Goal: Information Seeking & Learning: Check status

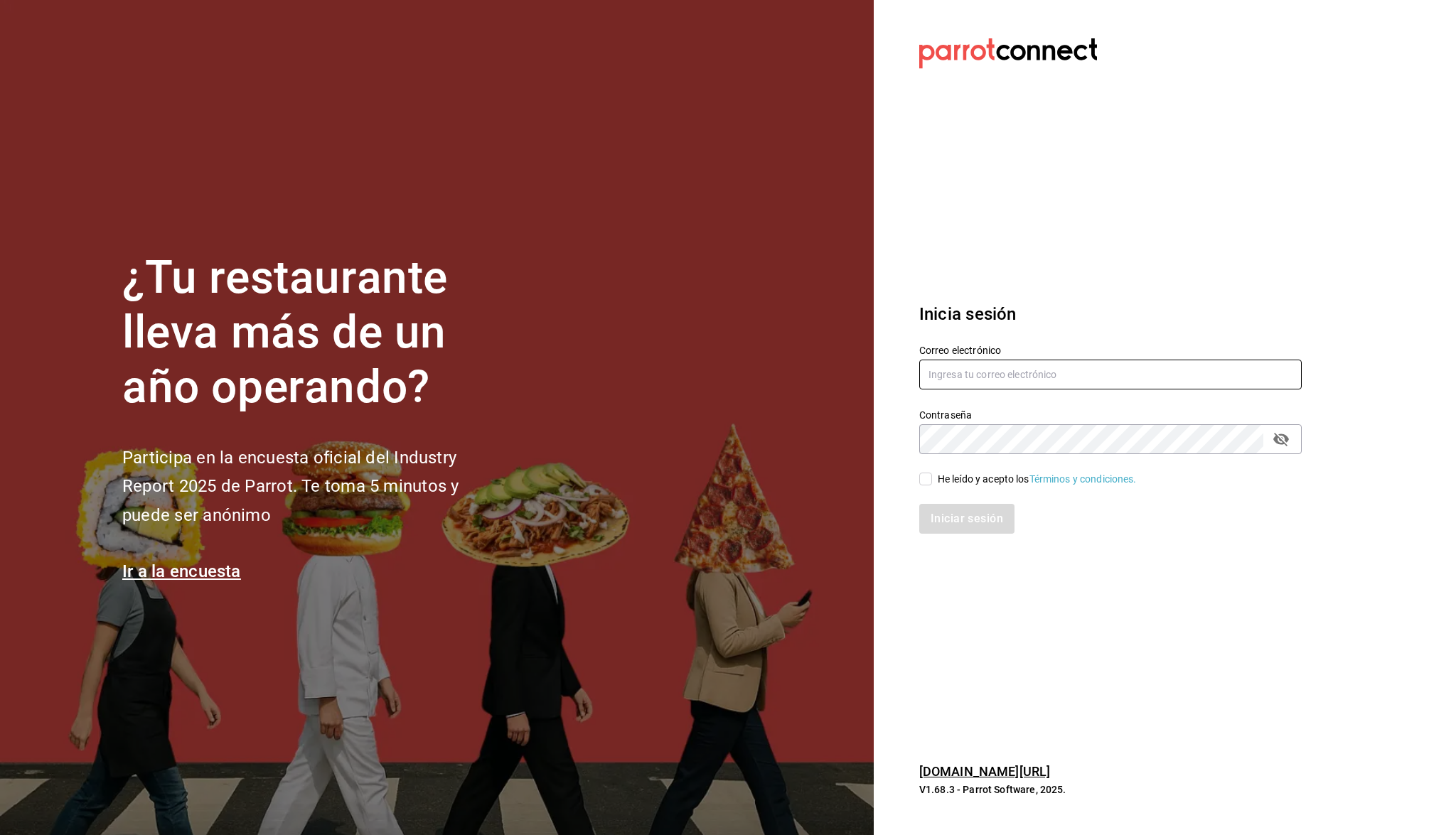
type input "[EMAIL_ADDRESS][DOMAIN_NAME]"
click at [927, 478] on input "He leído y acepto los Términos y condiciones." at bounding box center [925, 479] width 12 height 12
checkbox input "true"
click at [948, 515] on button "Iniciar sesión" at bounding box center [967, 518] width 97 height 29
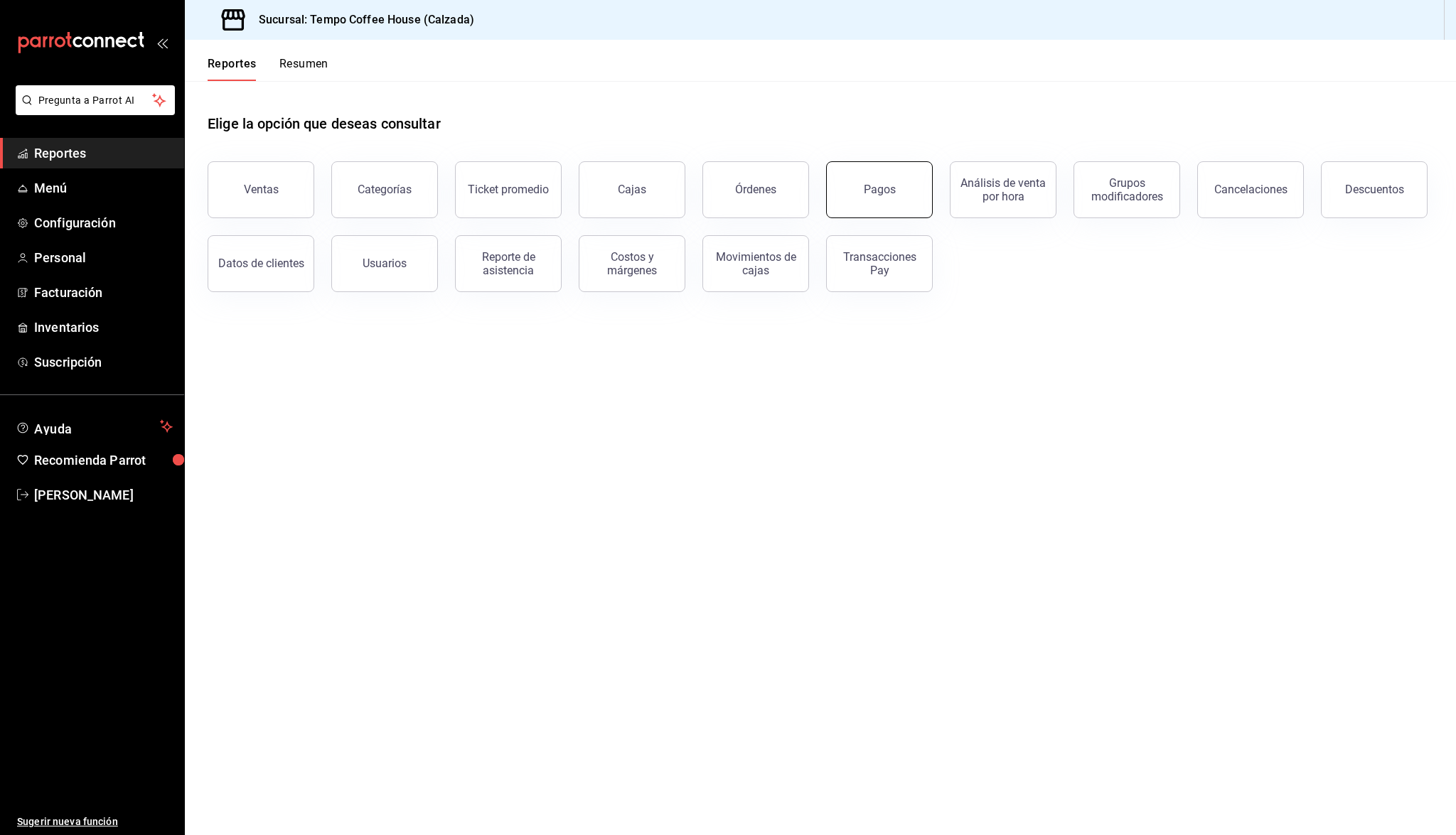
click at [864, 204] on button "Pagos" at bounding box center [879, 189] width 106 height 57
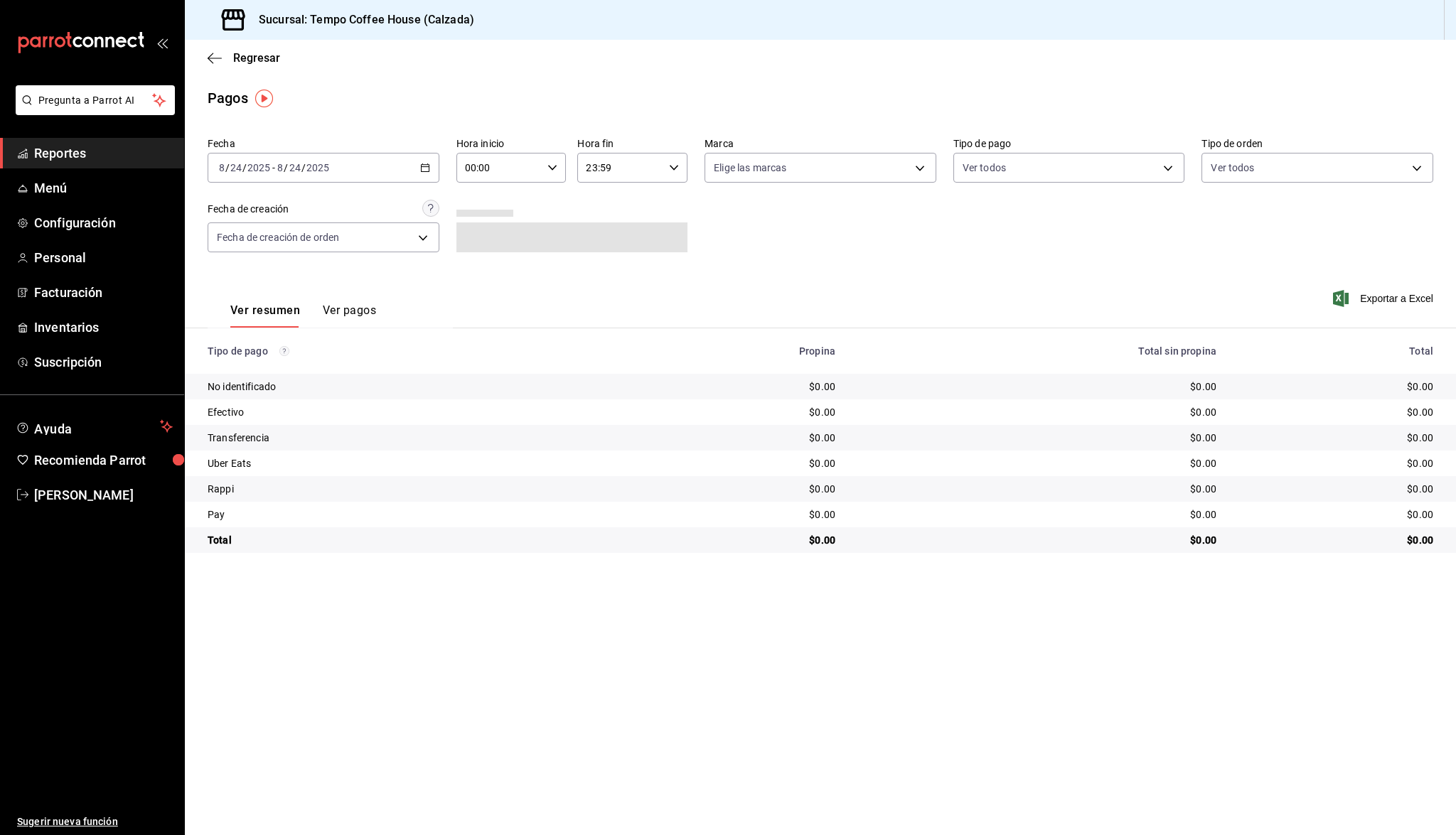
click at [381, 162] on div "2025-08-24 8 / 24 / 2025 - 2025-08-24 8 / 24 / 2025" at bounding box center [323, 168] width 232 height 29
click at [268, 238] on span "Ayer" at bounding box center [275, 242] width 110 height 15
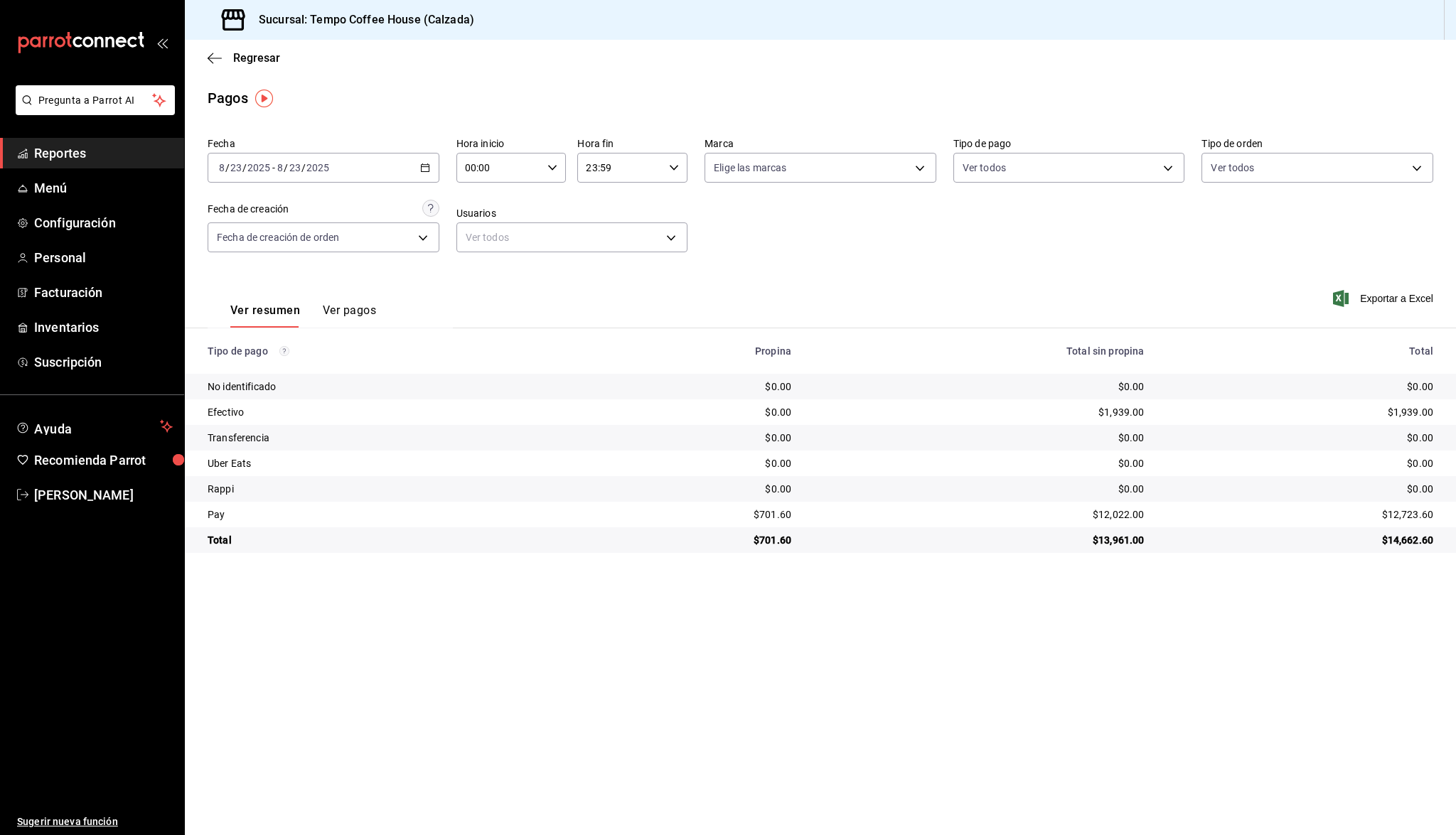
click at [408, 165] on div "2025-08-23 8 / 23 / 2025 - 2025-08-23 8 / 23 / 2025" at bounding box center [323, 168] width 232 height 29
click at [763, 335] on th "Propina" at bounding box center [696, 351] width 212 height 46
drag, startPoint x: 800, startPoint y: 517, endPoint x: 739, endPoint y: 515, distance: 61.0
click at [739, 515] on td "$701.60" at bounding box center [696, 515] width 212 height 26
copy div "$701.60"
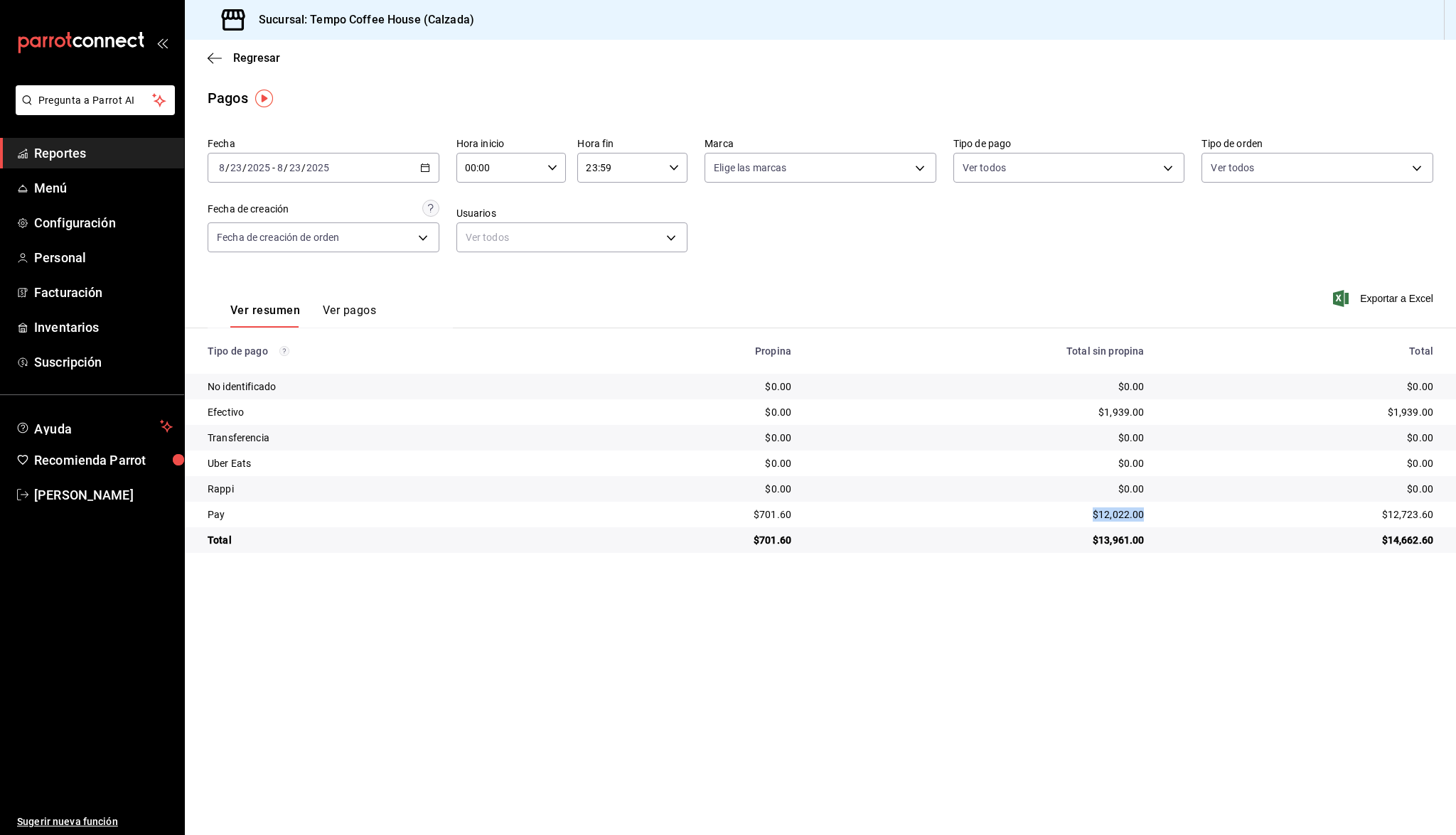
drag, startPoint x: 1141, startPoint y: 515, endPoint x: 1078, endPoint y: 512, distance: 63.1
click at [1078, 512] on td "$12,022.00" at bounding box center [979, 515] width 352 height 26
copy div "$12,022.00"
drag, startPoint x: 1155, startPoint y: 409, endPoint x: 1087, endPoint y: 410, distance: 68.0
click at [1087, 410] on tr "Efectivo $0.00 $1,939.00 $1,939.00" at bounding box center [820, 412] width 1271 height 26
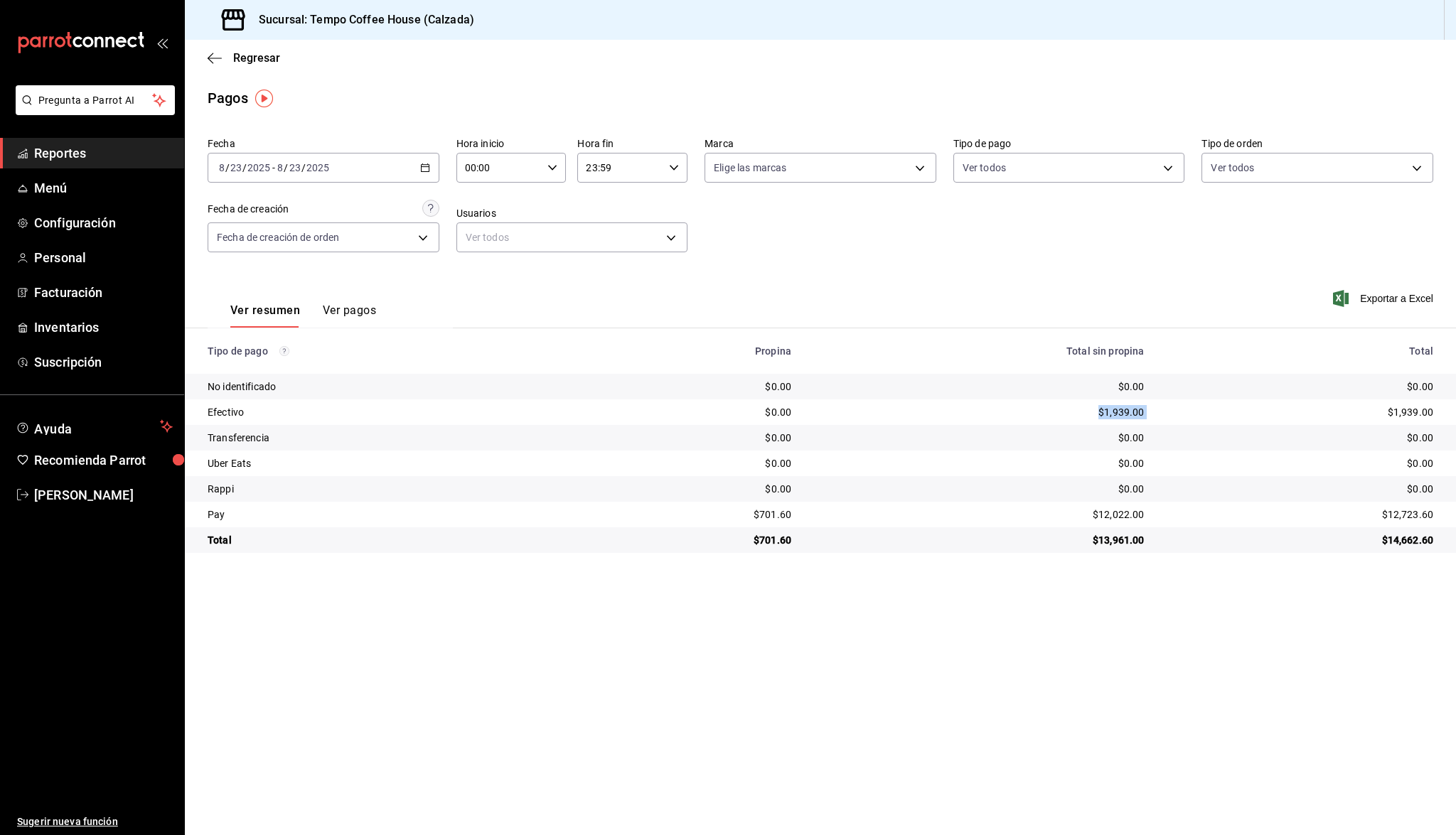
click at [1087, 410] on div "$1,939.00" at bounding box center [979, 412] width 330 height 14
drag, startPoint x: 1090, startPoint y: 411, endPoint x: 1139, endPoint y: 411, distance: 49.0
click at [1139, 411] on td "$1,939.00" at bounding box center [979, 412] width 352 height 26
copy div "$1,939.00"
click at [329, 173] on div "2025-08-23 8 / 23 / 2025" at bounding box center [303, 168] width 55 height 12
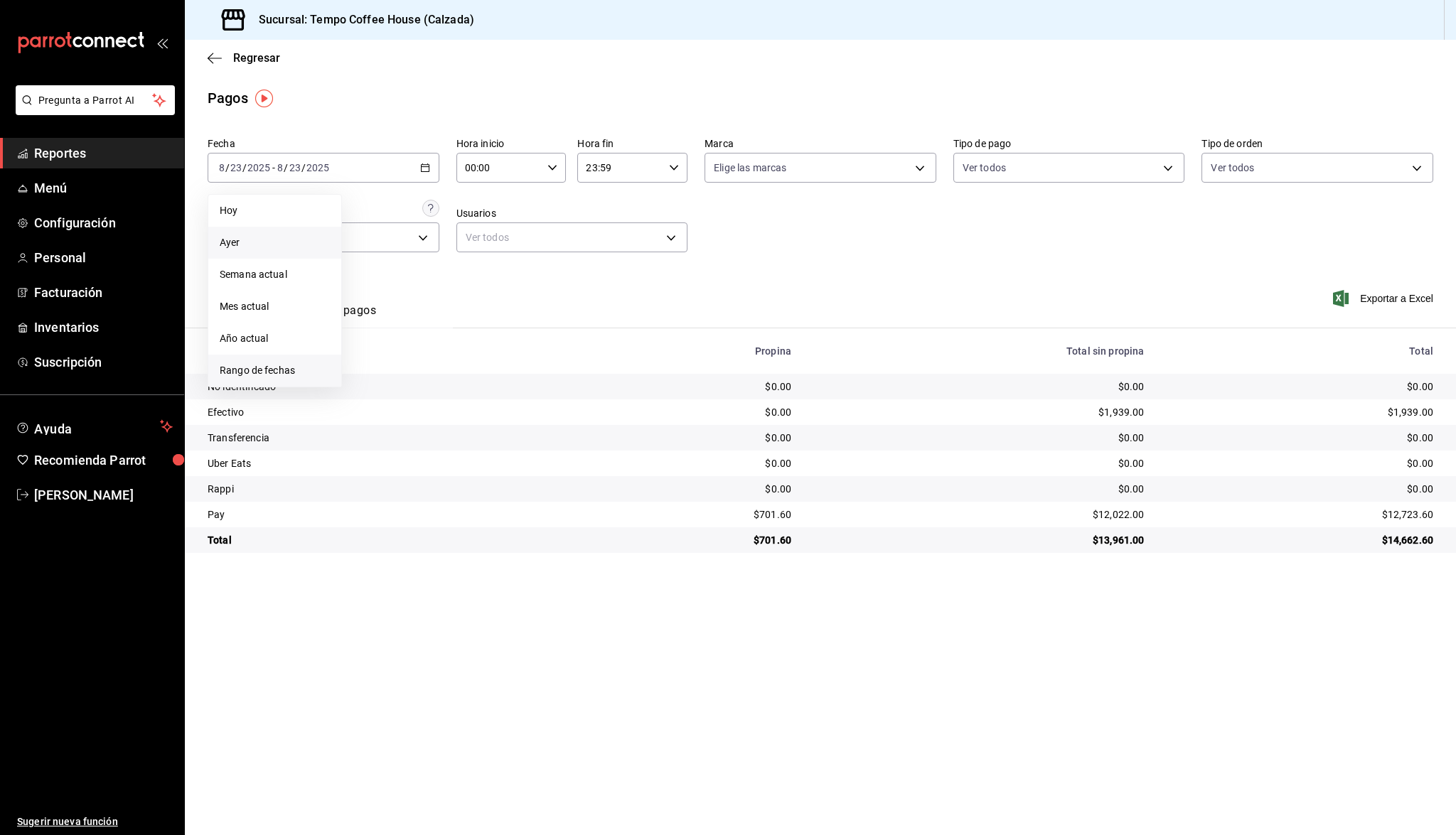
click at [255, 364] on span "Rango de fechas" at bounding box center [275, 370] width 110 height 15
click at [477, 359] on abbr "22" at bounding box center [473, 356] width 9 height 10
click at [1138, 513] on td "$11,220.00" at bounding box center [979, 515] width 352 height 26
drag, startPoint x: 797, startPoint y: 517, endPoint x: 741, endPoint y: 517, distance: 56.0
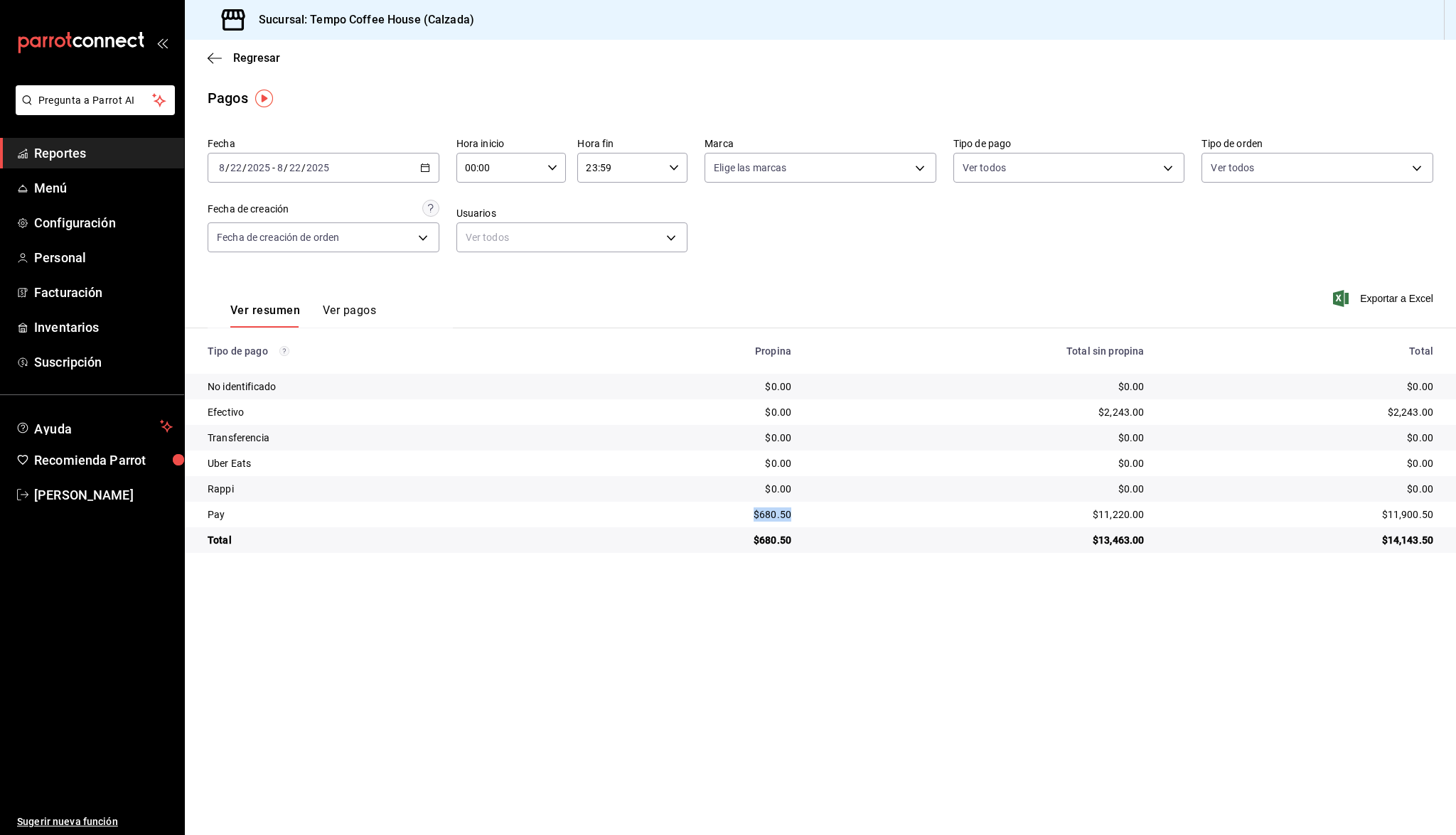
click at [741, 517] on td "$680.50" at bounding box center [696, 515] width 212 height 26
copy div "$680.50"
drag, startPoint x: 1136, startPoint y: 511, endPoint x: 1085, endPoint y: 511, distance: 51.0
click at [1085, 511] on div "$11,220.00" at bounding box center [979, 515] width 330 height 14
copy div "$11,220.00"
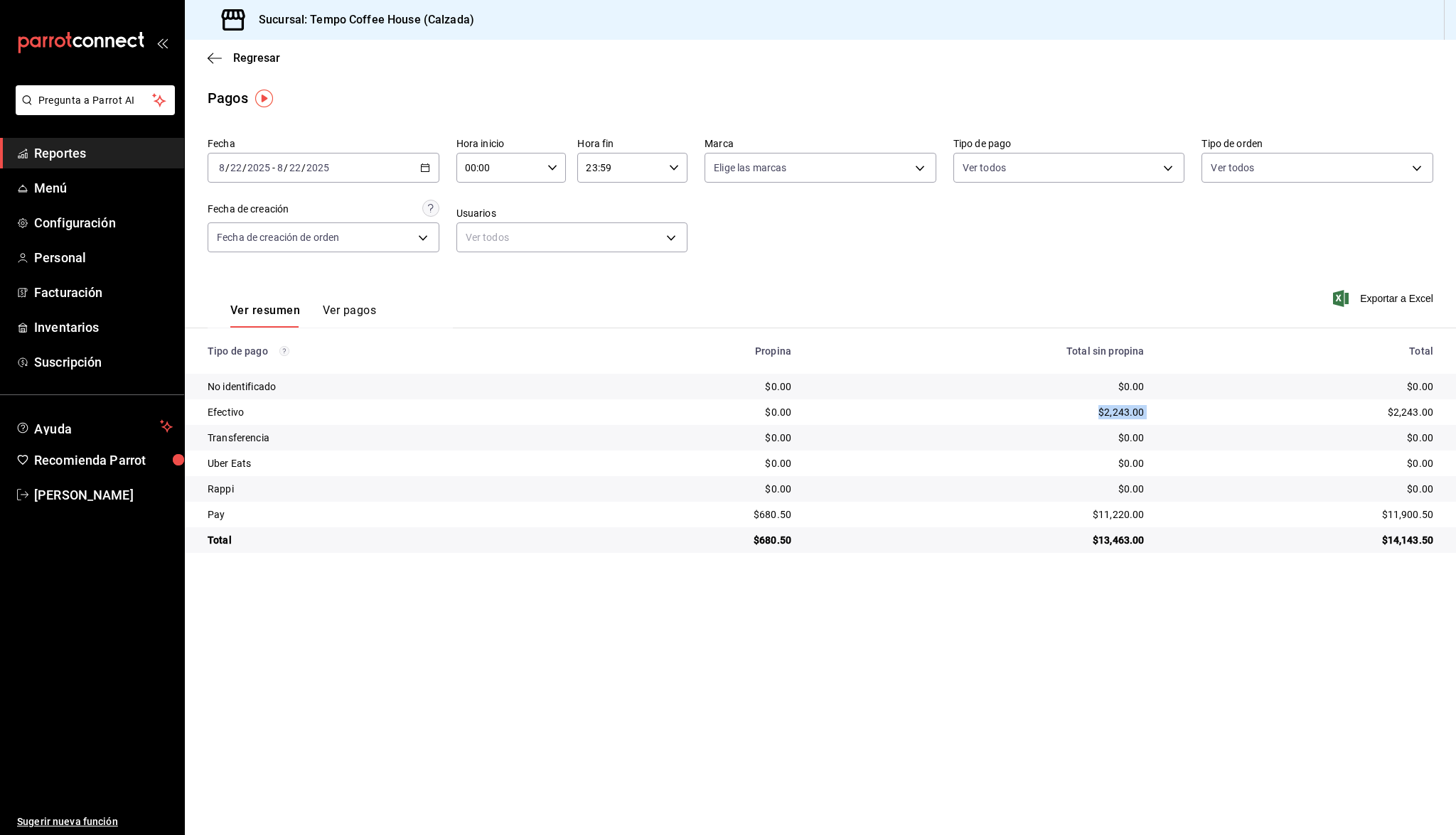
drag, startPoint x: 1144, startPoint y: 403, endPoint x: 1153, endPoint y: 415, distance: 15.0
click at [1153, 415] on tr "Efectivo $0.00 $2,243.00 $2,243.00" at bounding box center [820, 412] width 1271 height 26
click at [1156, 415] on td "$2,243.00" at bounding box center [1306, 412] width 301 height 26
drag, startPoint x: 1137, startPoint y: 409, endPoint x: 1089, endPoint y: 410, distance: 48.0
click at [1089, 410] on td "$2,243.00" at bounding box center [979, 412] width 352 height 26
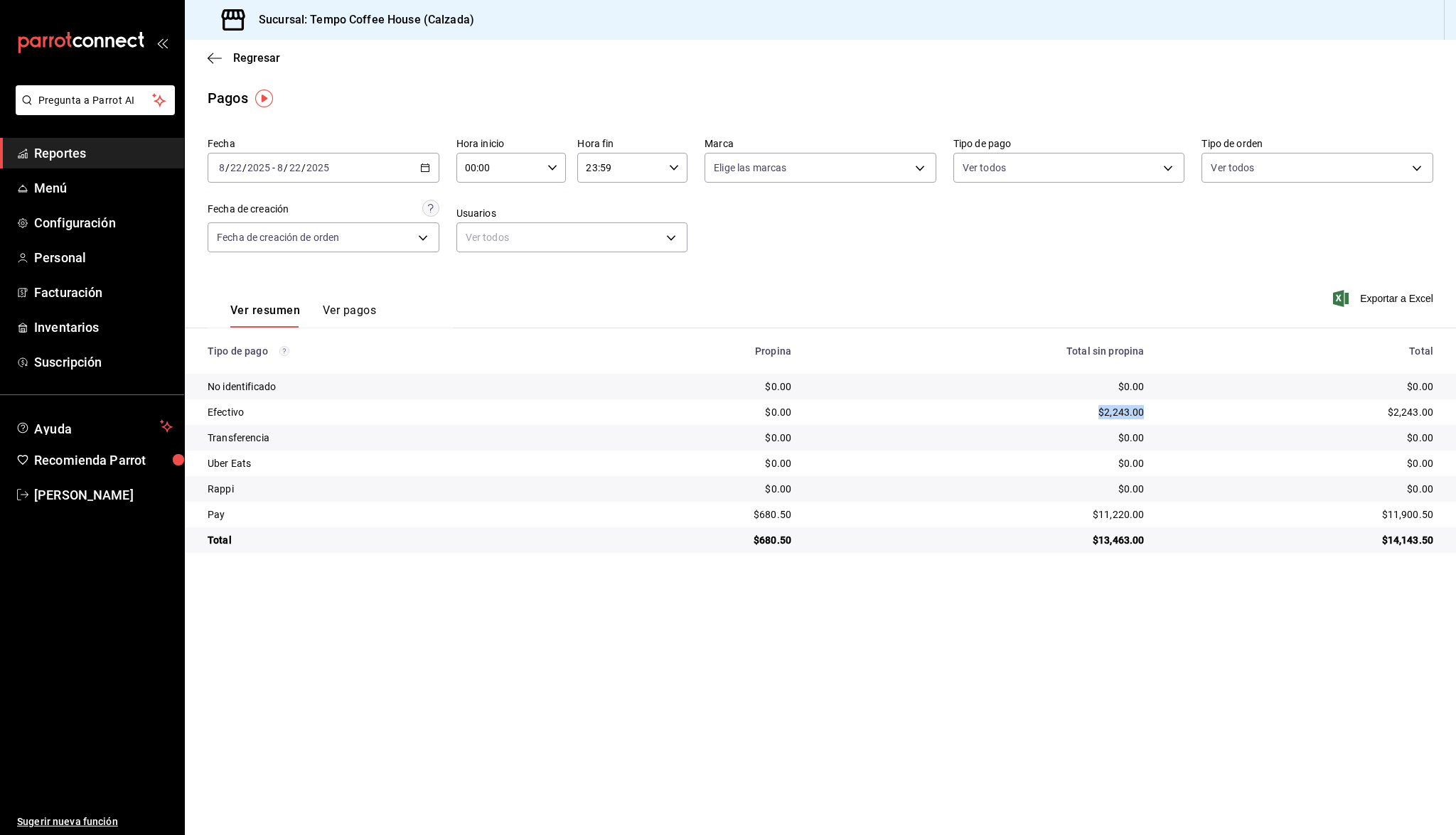
copy div "$2,243.00"
click at [373, 165] on div "2025-08-22 8 / 22 / 2025 - 2025-08-22 8 / 22 / 2025" at bounding box center [323, 168] width 232 height 29
click at [126, 159] on span "Reportes" at bounding box center [103, 153] width 139 height 19
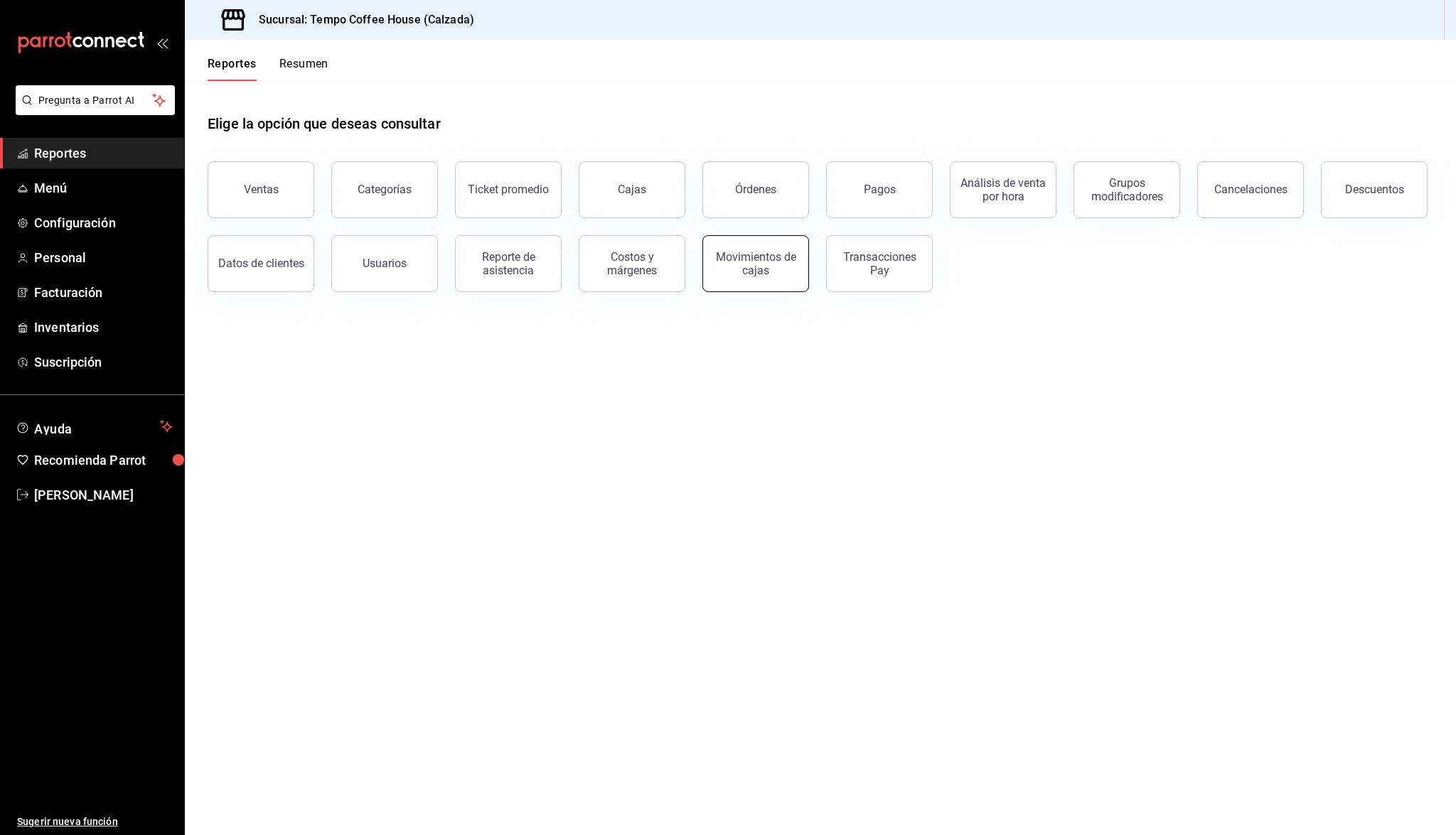
click at [720, 255] on div "Movimientos de cajas" at bounding box center [756, 263] width 88 height 27
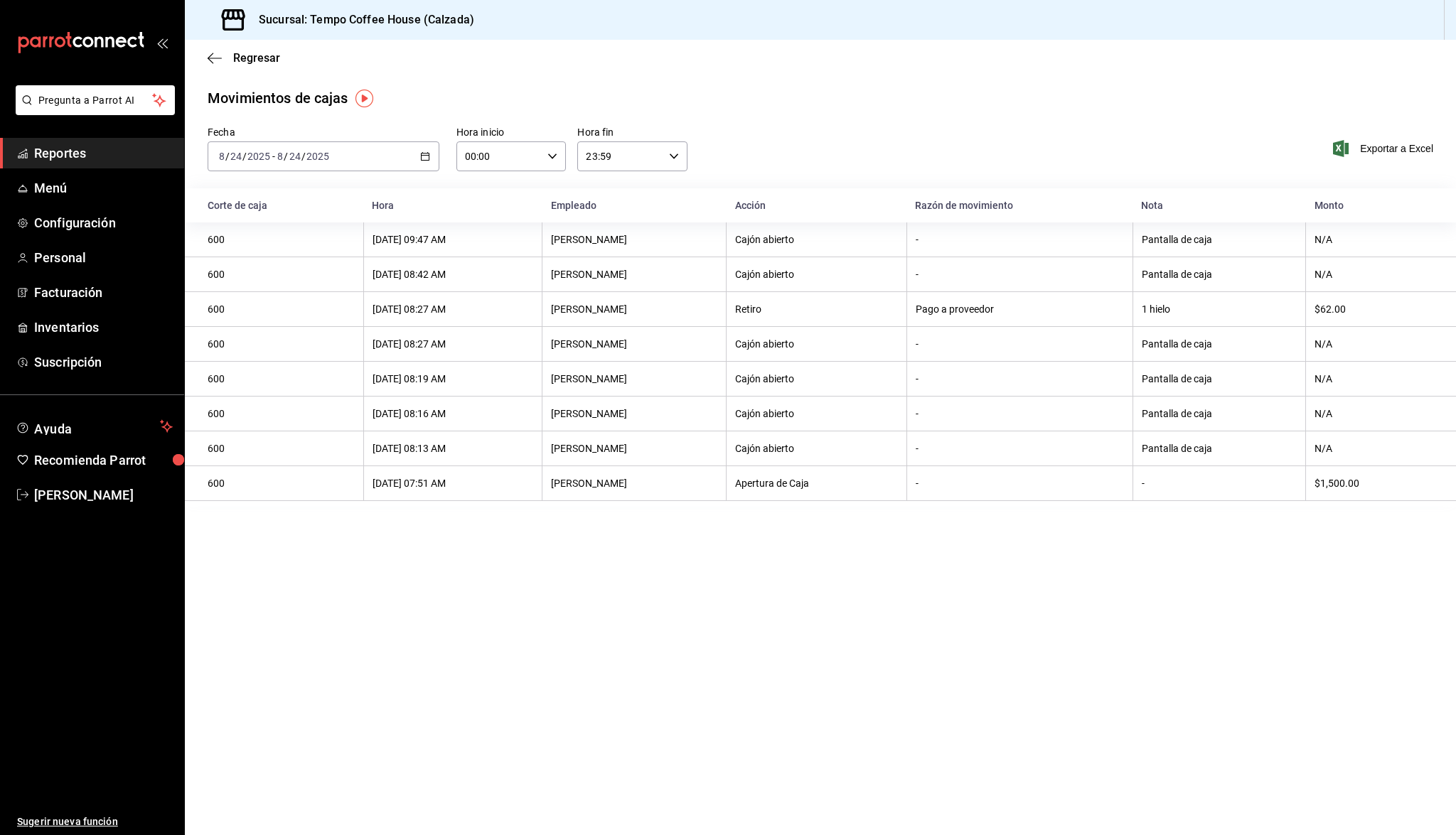
click at [355, 147] on div "2025-08-24 8 / 24 / 2025 - 2025-08-24 8 / 24 / 2025" at bounding box center [323, 156] width 232 height 29
click at [276, 224] on li "Ayer" at bounding box center [274, 231] width 133 height 32
